Goal: Task Accomplishment & Management: Manage account settings

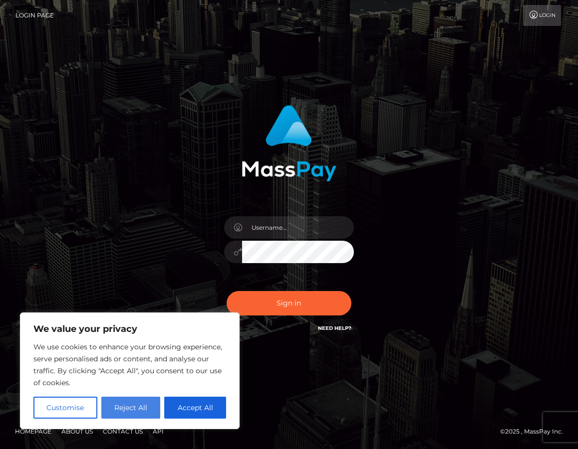
click at [131, 406] on button "Reject All" at bounding box center [130, 408] width 59 height 22
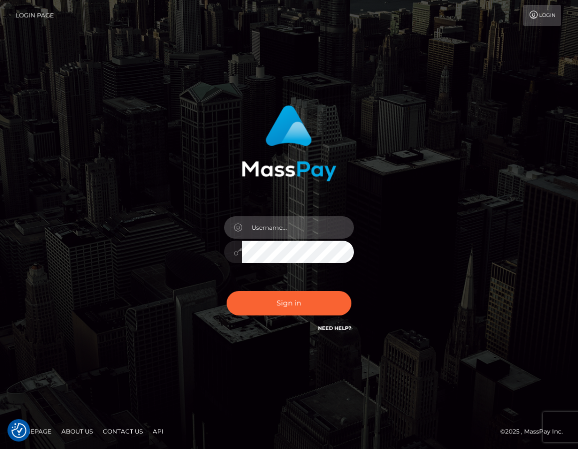
click at [256, 232] on input "text" at bounding box center [298, 227] width 112 height 22
type input "[EMAIL_ADDRESS][DOMAIN_NAME]"
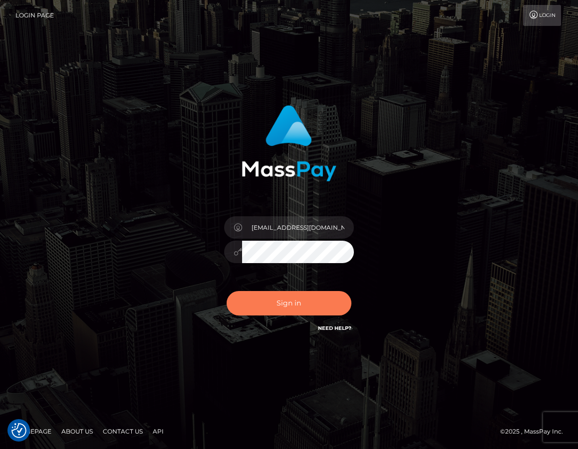
click at [283, 299] on button "Sign in" at bounding box center [288, 303] width 125 height 24
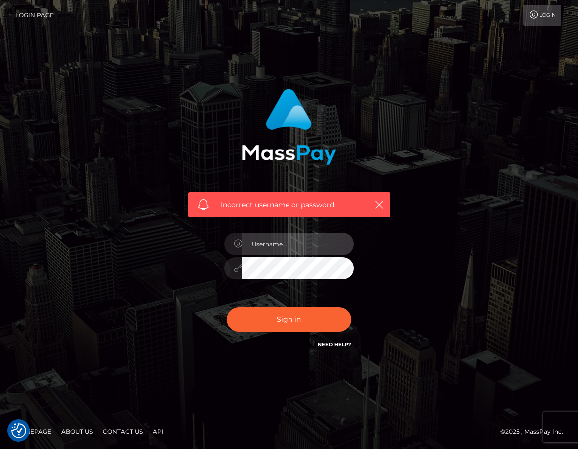
click at [275, 249] on input "text" at bounding box center [298, 244] width 112 height 22
type input "mistresss.electra@gmail.com"
click at [202, 260] on div "Incorrect username or password. mistresss.electra@gmail.com" at bounding box center [289, 219] width 217 height 277
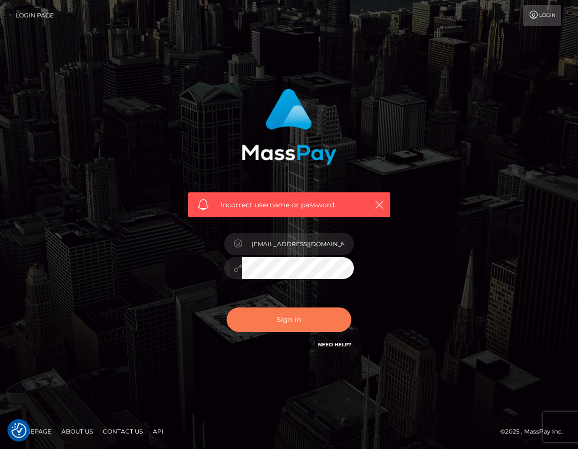
click at [284, 322] on button "Sign in" at bounding box center [288, 320] width 125 height 24
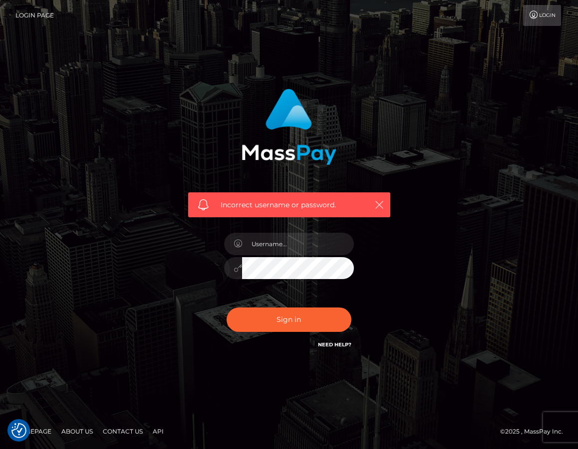
click at [381, 206] on icon "button" at bounding box center [379, 205] width 10 height 10
click at [376, 200] on icon "button" at bounding box center [379, 205] width 10 height 10
click at [323, 341] on h6 "Need Help?" at bounding box center [334, 344] width 33 height 8
click at [323, 344] on link "Need Help?" at bounding box center [334, 345] width 33 height 6
click at [375, 204] on icon "button" at bounding box center [379, 205] width 10 height 10
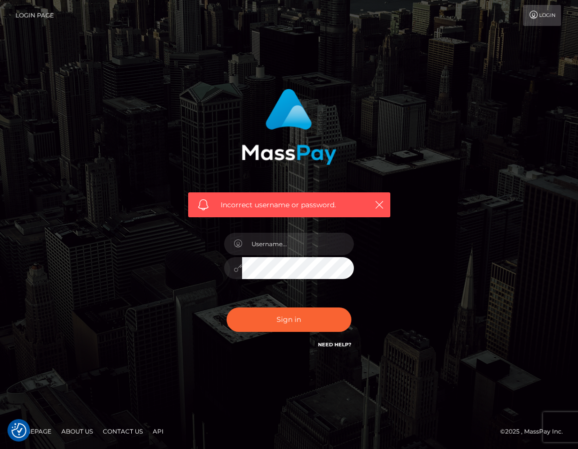
click at [555, 8] on link "Login" at bounding box center [542, 15] width 38 height 21
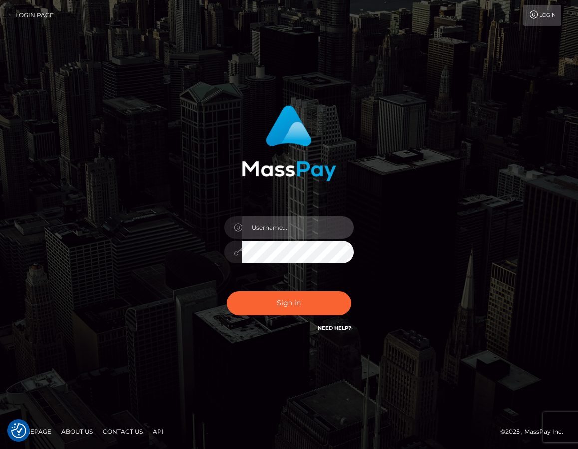
click at [273, 224] on input "text" at bounding box center [298, 227] width 112 height 22
type input "[EMAIL_ADDRESS][DOMAIN_NAME]"
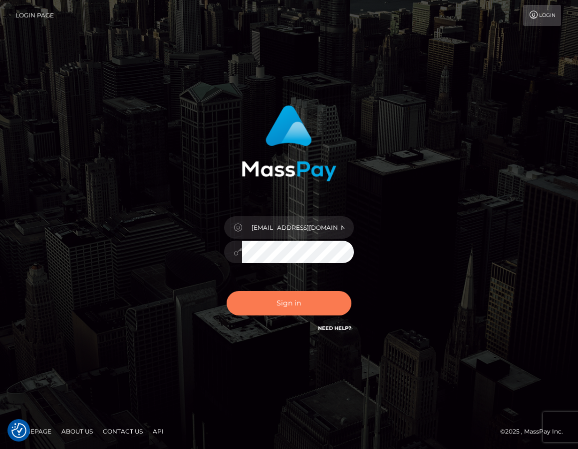
click at [287, 304] on button "Sign in" at bounding box center [288, 303] width 125 height 24
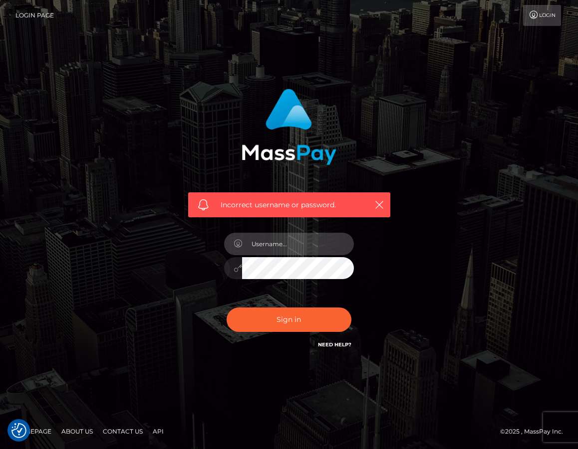
click at [269, 244] on input "text" at bounding box center [298, 244] width 112 height 22
type input "[EMAIL_ADDRESS][DOMAIN_NAME]"
click at [226, 308] on button "Sign in" at bounding box center [288, 320] width 125 height 24
click at [269, 251] on input "text" at bounding box center [298, 244] width 112 height 22
type input "[EMAIL_ADDRESS][DOMAIN_NAME]"
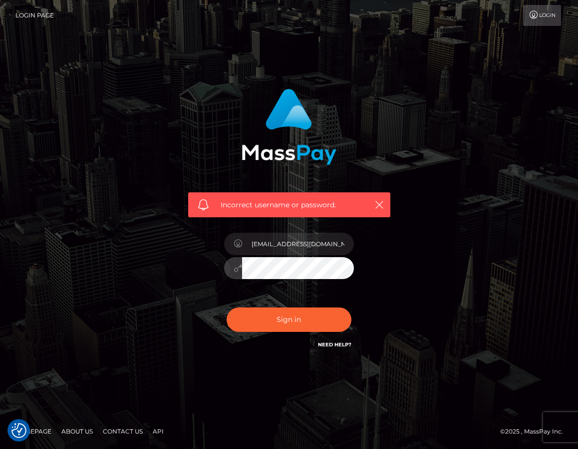
click at [229, 267] on div at bounding box center [289, 266] width 130 height 19
click at [384, 200] on button "button" at bounding box center [379, 205] width 12 height 12
click at [371, 201] on div "Incorrect username or password." at bounding box center [289, 205] width 202 height 25
click at [377, 208] on icon "button" at bounding box center [379, 205] width 10 height 10
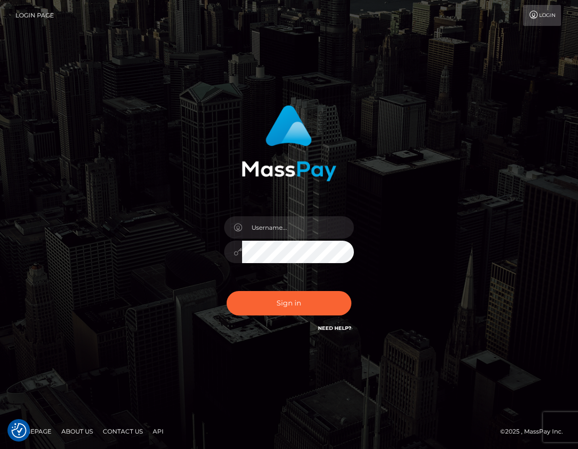
click at [258, 239] on div at bounding box center [288, 247] width 145 height 76
click at [255, 224] on input "text" at bounding box center [298, 227] width 112 height 22
type input "mistresss.electra@gmail.com"
click at [205, 236] on div "mistresss.electra@gmail.com" at bounding box center [289, 220] width 217 height 244
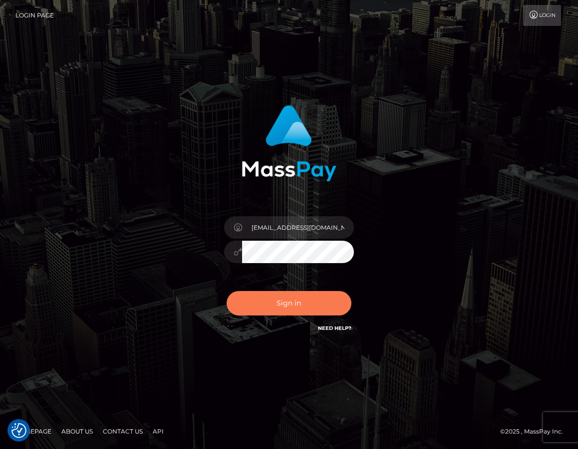
click at [298, 302] on button "Sign in" at bounding box center [288, 303] width 125 height 24
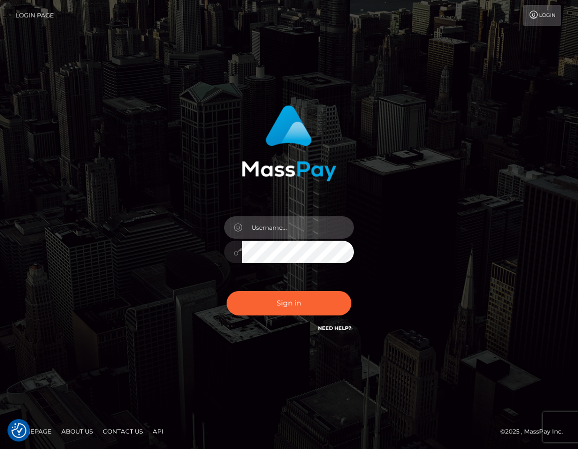
click at [284, 229] on input "text" at bounding box center [298, 227] width 112 height 22
type input "[EMAIL_ADDRESS][DOMAIN_NAME]"
click at [239, 251] on div at bounding box center [289, 250] width 130 height 19
click at [226, 291] on button "Sign in" at bounding box center [288, 303] width 125 height 24
